Goal: Navigation & Orientation: Go to known website

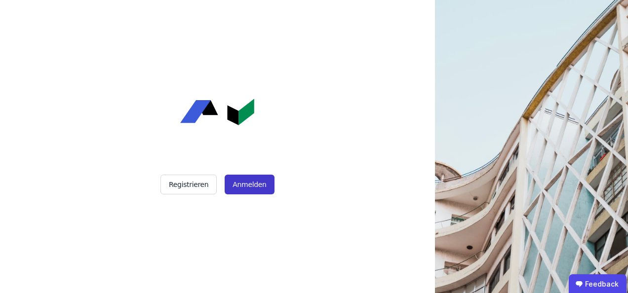
click at [247, 183] on button "Anmelden" at bounding box center [249, 185] width 49 height 20
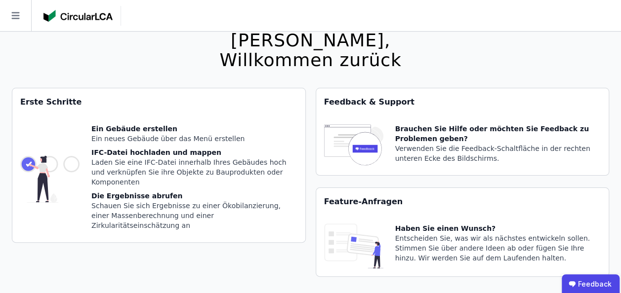
scroll to position [32, 0]
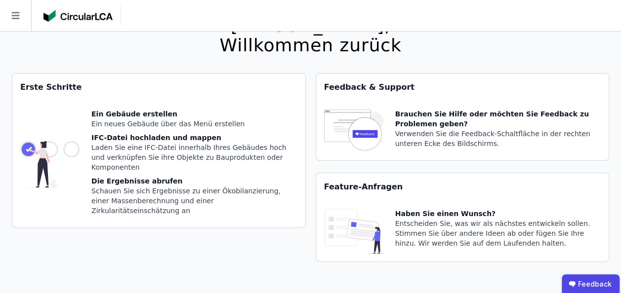
click at [12, 17] on icon at bounding box center [15, 15] width 31 height 31
